Goal: Information Seeking & Learning: Learn about a topic

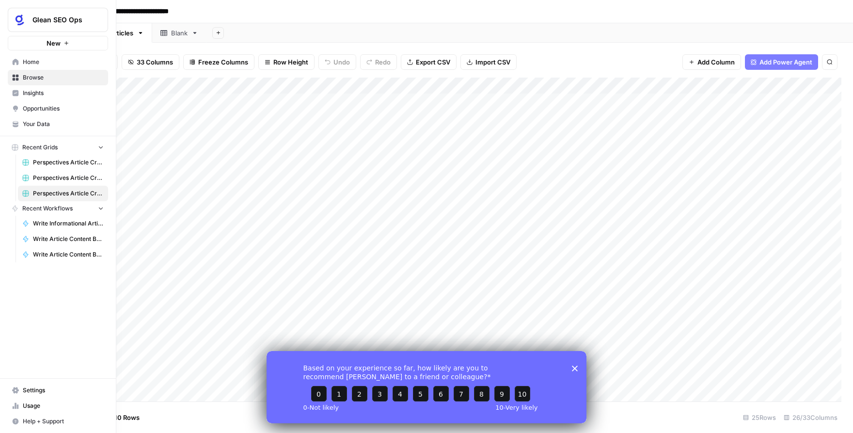
click at [50, 122] on span "Your Data" at bounding box center [63, 124] width 81 height 9
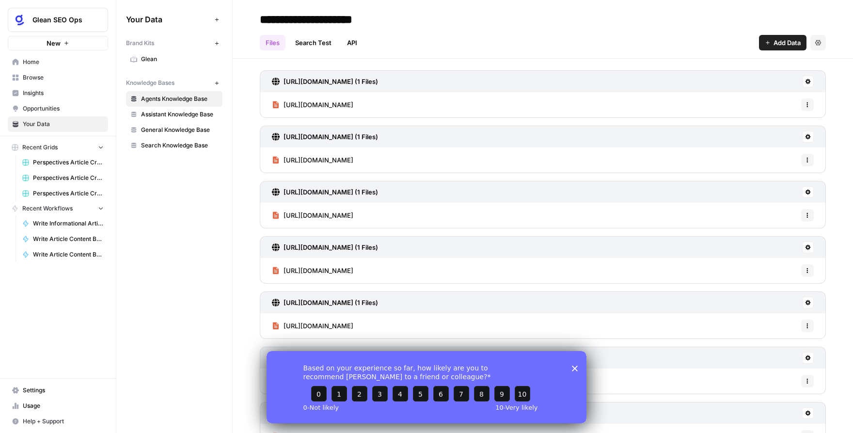
click at [53, 89] on span "Insights" at bounding box center [63, 93] width 81 height 9
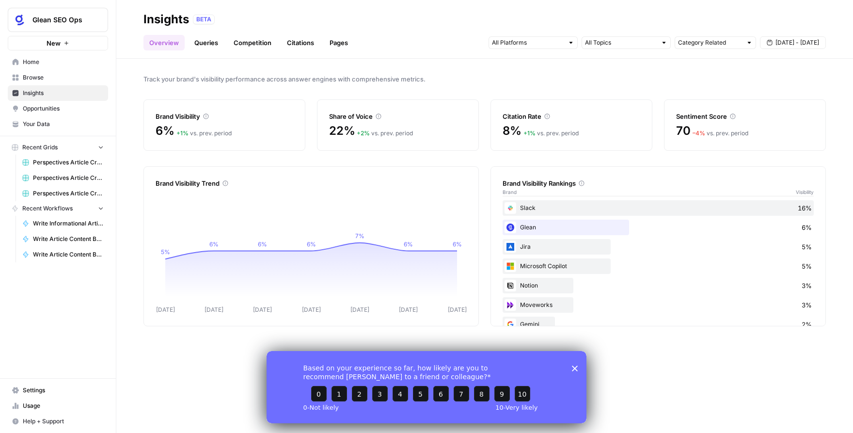
click at [333, 43] on link "Pages" at bounding box center [339, 43] width 30 height 16
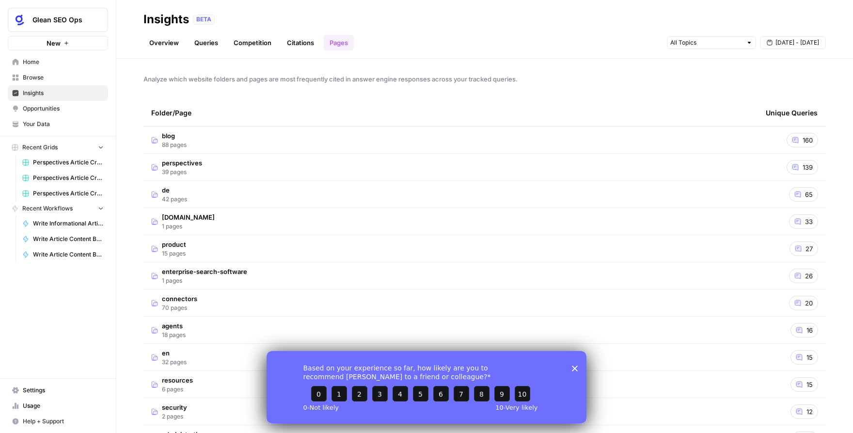
click at [800, 40] on span "[DATE] - [DATE]" at bounding box center [797, 42] width 44 height 9
click at [720, 65] on icon "button" at bounding box center [721, 66] width 7 height 7
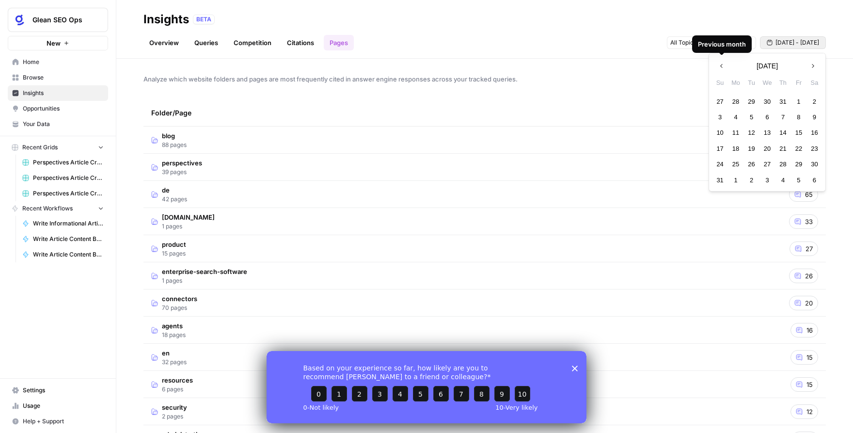
click at [720, 65] on icon "button" at bounding box center [721, 66] width 7 height 7
click at [718, 101] on div "1" at bounding box center [719, 101] width 13 height 13
click at [810, 63] on icon "button" at bounding box center [812, 66] width 7 height 7
click at [774, 68] on span "[DATE]" at bounding box center [766, 66] width 21 height 10
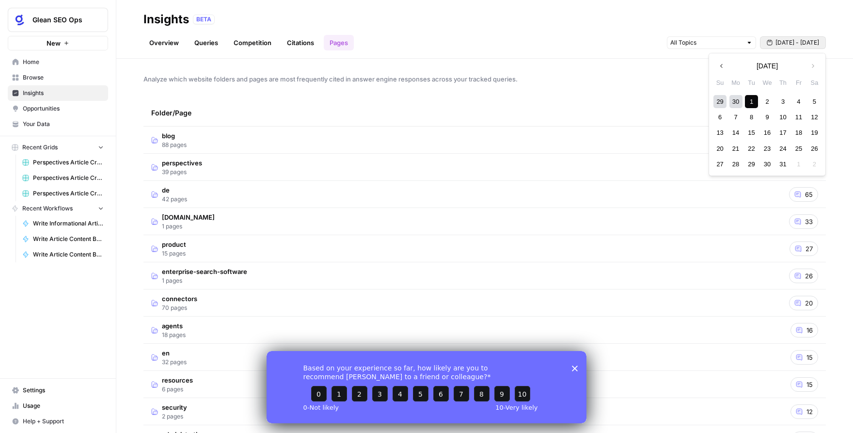
click at [800, 65] on div "Previous month [DATE] Next month" at bounding box center [767, 65] width 116 height 17
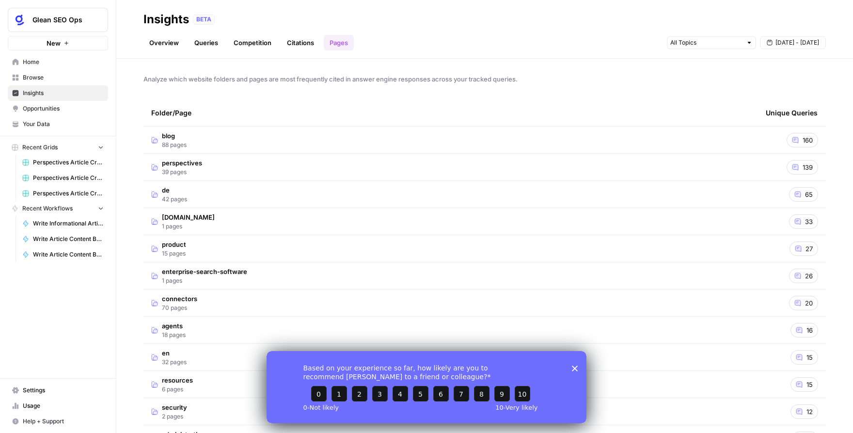
click at [636, 125] on div "Folder/Page" at bounding box center [450, 112] width 599 height 27
click at [770, 42] on icon "button" at bounding box center [770, 43] width 6 height 6
click at [720, 64] on icon "button" at bounding box center [721, 66] width 7 height 7
click at [797, 104] on div "1" at bounding box center [798, 101] width 13 height 13
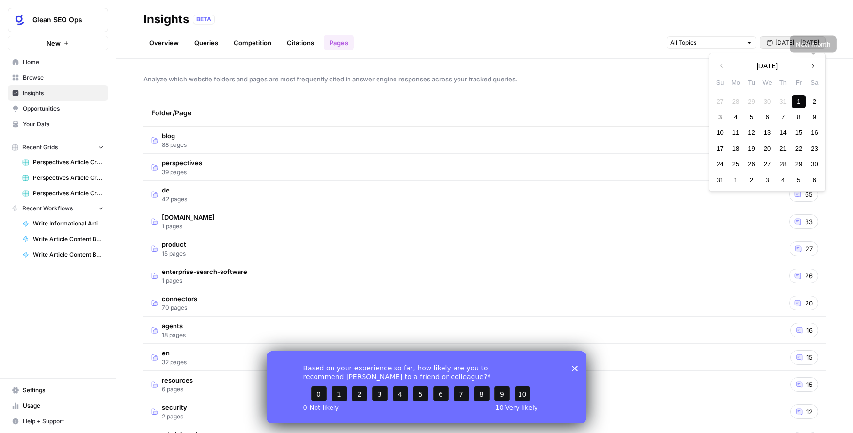
click at [814, 67] on icon "button" at bounding box center [812, 66] width 7 height 7
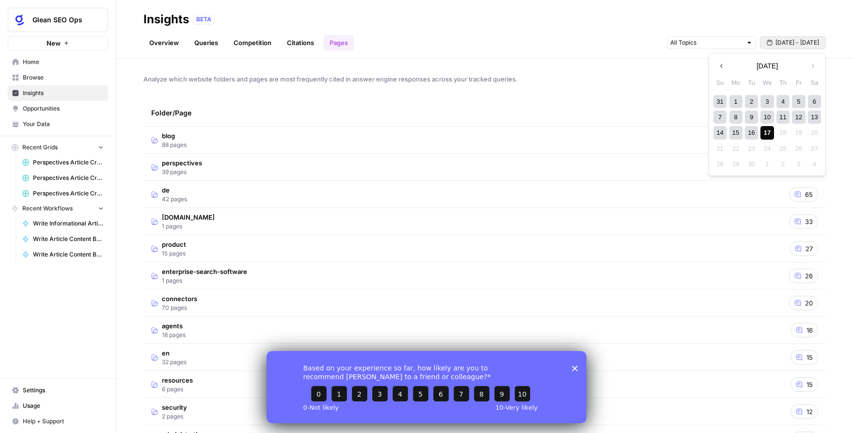
click at [769, 133] on div "17" at bounding box center [766, 132] width 13 height 13
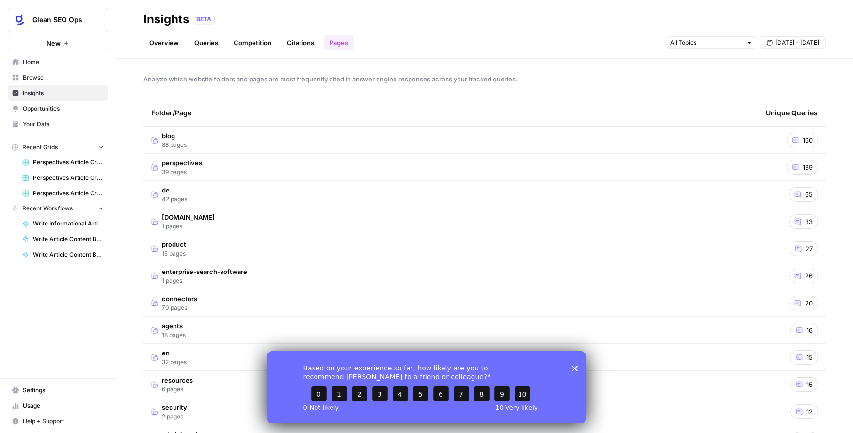
click at [682, 170] on td "perspectives 39 pages" at bounding box center [450, 167] width 614 height 27
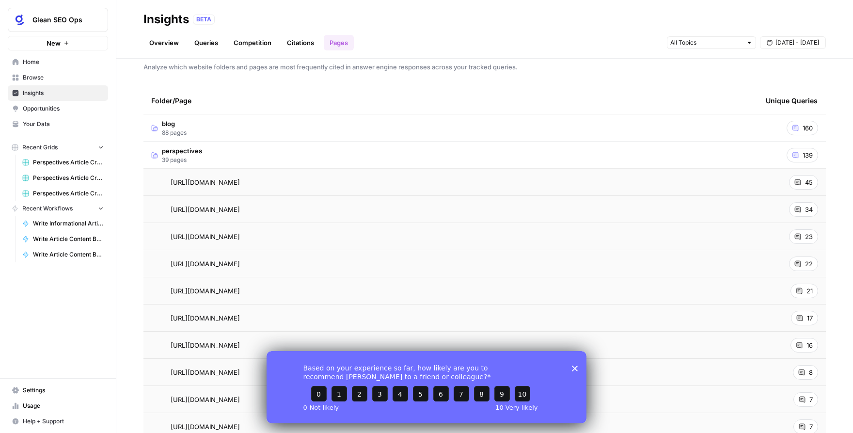
scroll to position [16, 0]
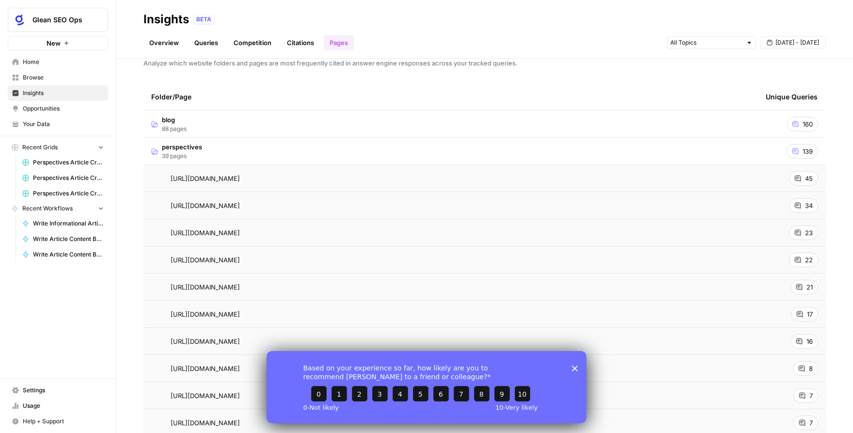
click at [757, 119] on td "blog 88 pages" at bounding box center [450, 123] width 614 height 27
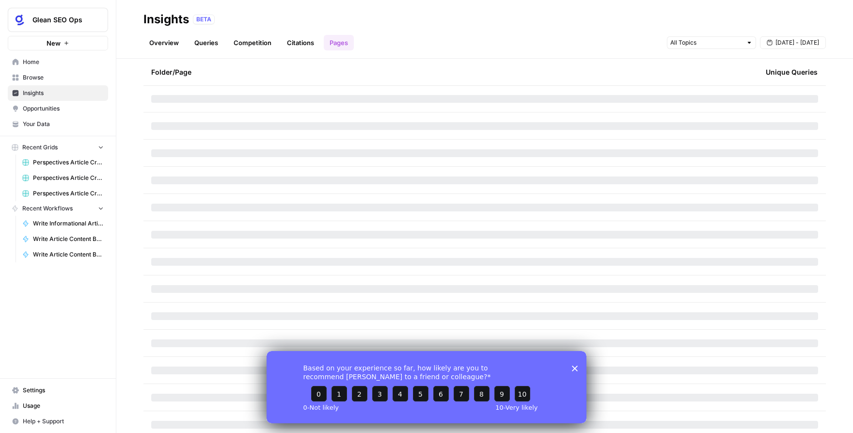
scroll to position [1427, 0]
click at [299, 40] on link "Citations" at bounding box center [300, 43] width 39 height 16
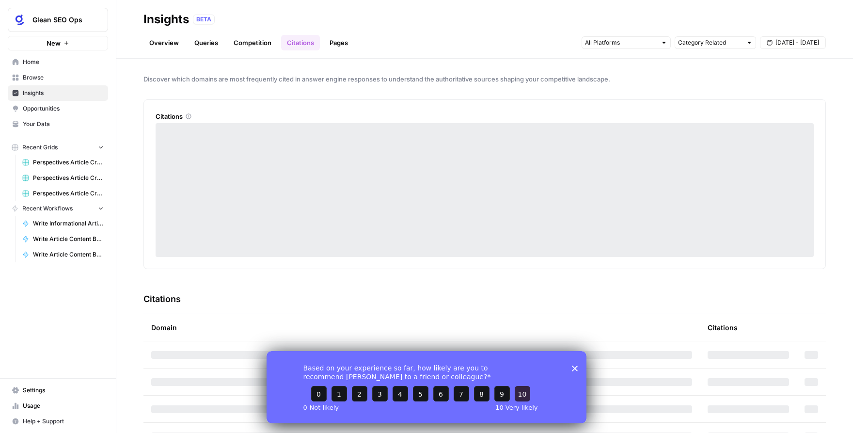
click at [524, 393] on button "10" at bounding box center [523, 393] width 16 height 16
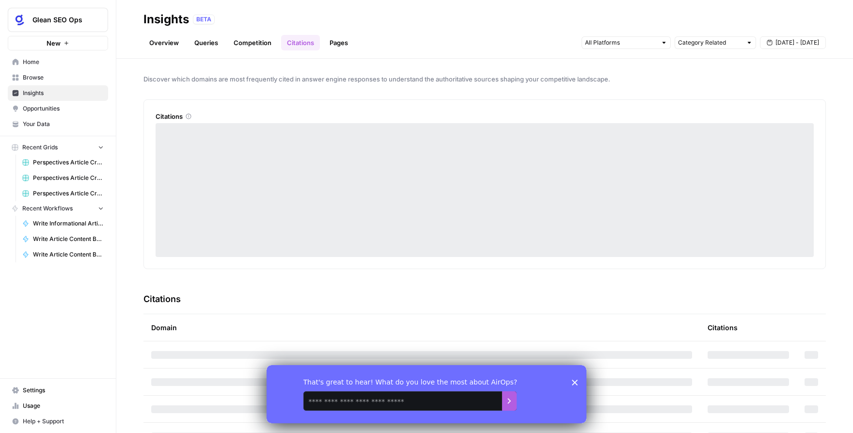
click at [578, 383] on div "That's great to hear! What do you love the most about AirOps?" at bounding box center [427, 393] width 320 height 58
click at [575, 383] on polygon "Close survey" at bounding box center [575, 382] width 6 height 6
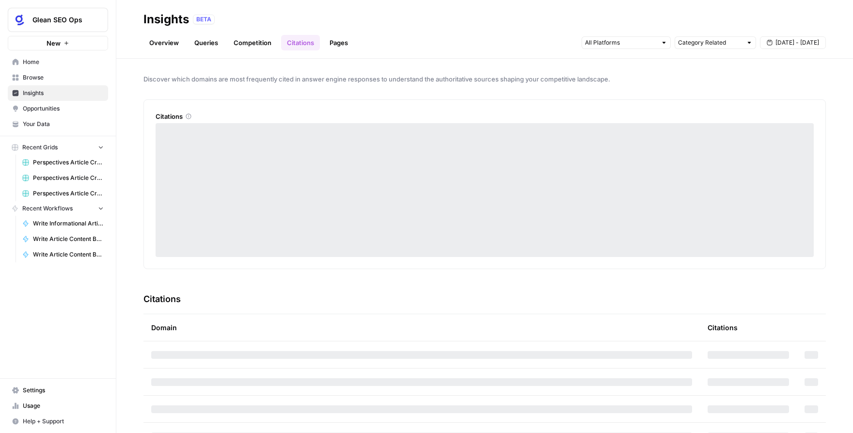
scroll to position [0, 0]
